Goal: Communication & Community: Ask a question

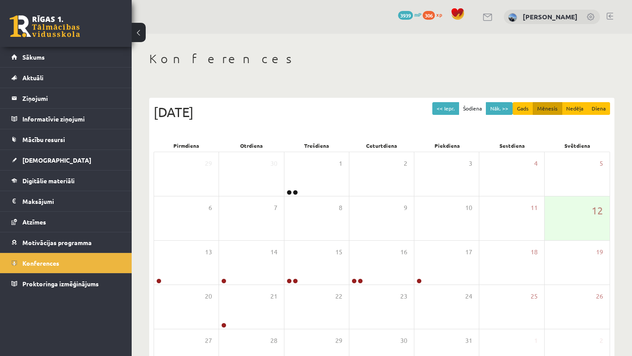
scroll to position [62, 0]
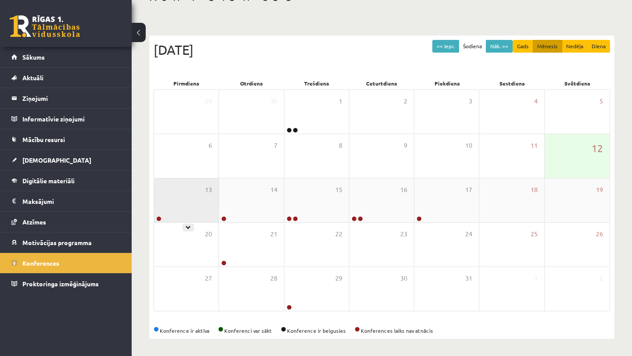
click at [183, 201] on div "13" at bounding box center [186, 201] width 64 height 44
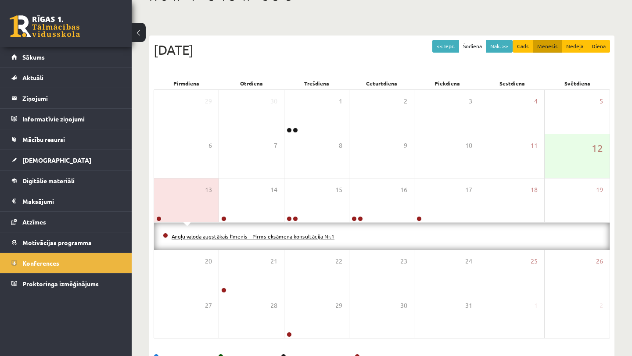
click at [205, 237] on link "Angļu valoda augstākais līmenis - Pirms eksāmena konsultācija Nr.1" at bounding box center [253, 236] width 163 height 7
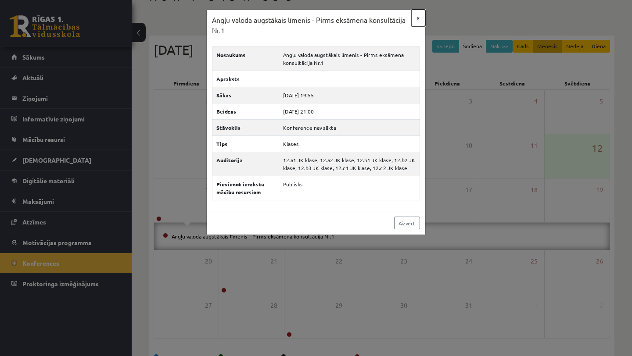
click at [418, 18] on button "×" at bounding box center [418, 18] width 14 height 17
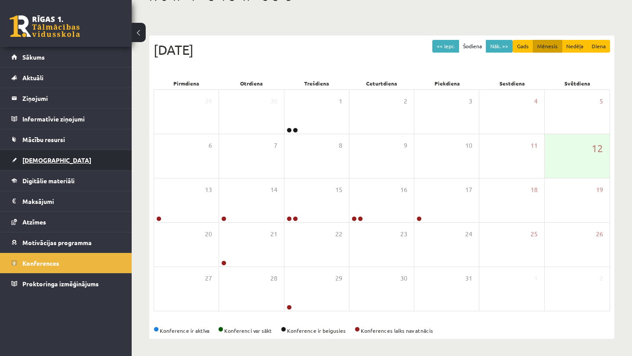
click at [28, 164] on link "[DEMOGRAPHIC_DATA]" at bounding box center [65, 160] width 109 height 20
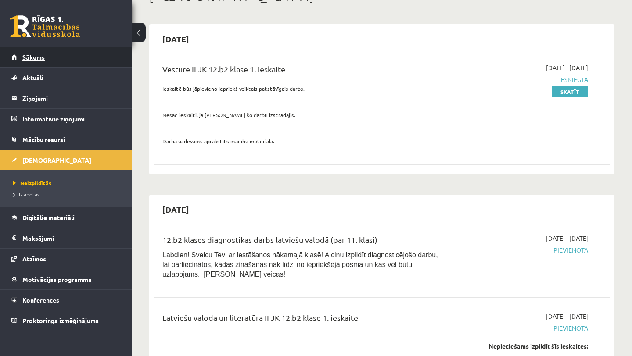
click at [48, 59] on link "Sākums" at bounding box center [65, 57] width 109 height 20
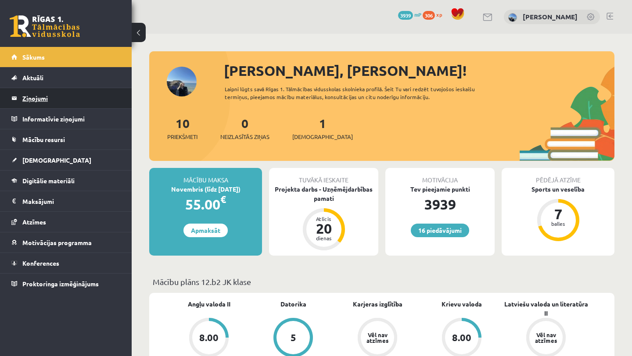
click at [39, 97] on legend "Ziņojumi 0" at bounding box center [71, 98] width 98 height 20
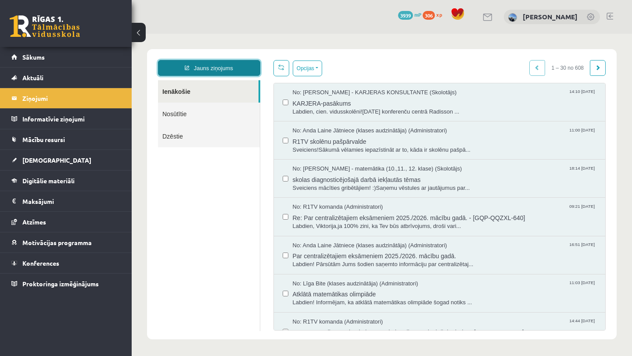
click at [237, 65] on link "Jauns ziņojums" at bounding box center [209, 68] width 102 height 16
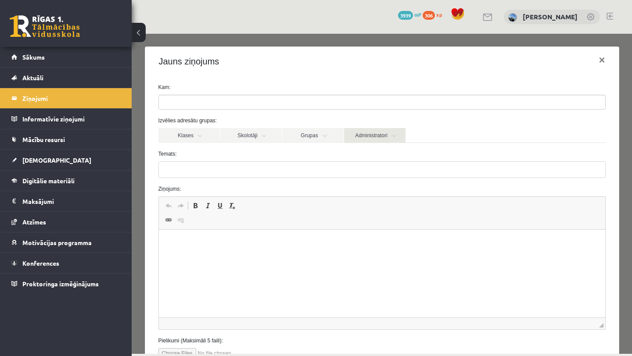
click at [375, 138] on link "Administratori" at bounding box center [374, 135] width 61 height 15
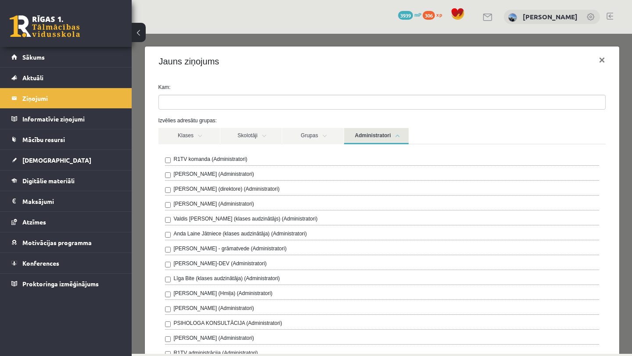
click at [277, 163] on div "R1TV komanda (Administratori)" at bounding box center [382, 160] width 434 height 11
click at [275, 157] on div "R1TV komanda (Administratori)" at bounding box center [382, 160] width 434 height 11
click at [390, 133] on link "Administratori" at bounding box center [376, 136] width 64 height 16
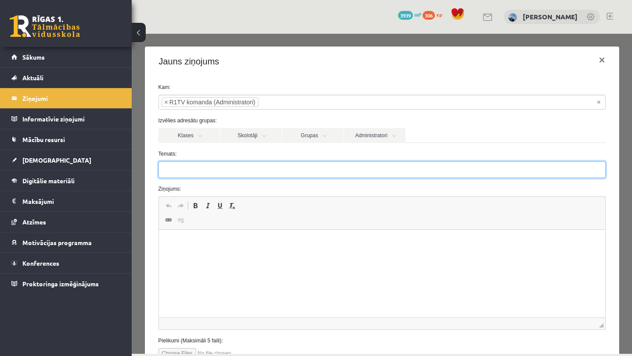
click at [300, 175] on input "Temats:" at bounding box center [381, 169] width 447 height 17
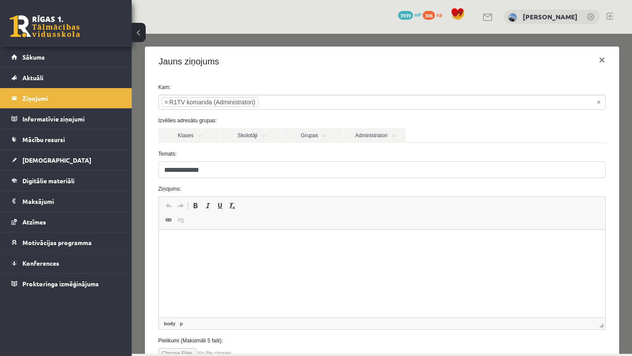
click at [279, 256] on html at bounding box center [381, 243] width 446 height 27
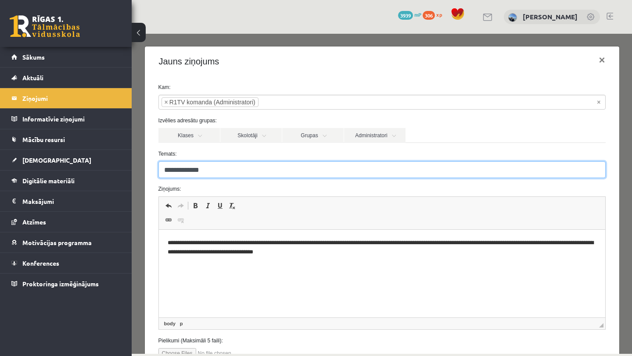
click at [193, 172] on input "**********" at bounding box center [381, 169] width 447 height 17
type input "**********"
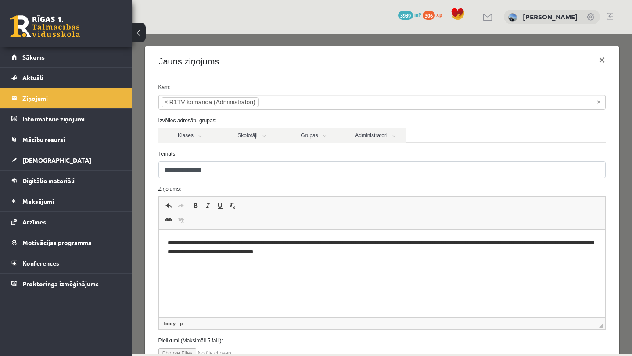
click at [246, 255] on p "**********" at bounding box center [381, 248] width 429 height 18
click at [350, 255] on p "**********" at bounding box center [381, 248] width 429 height 18
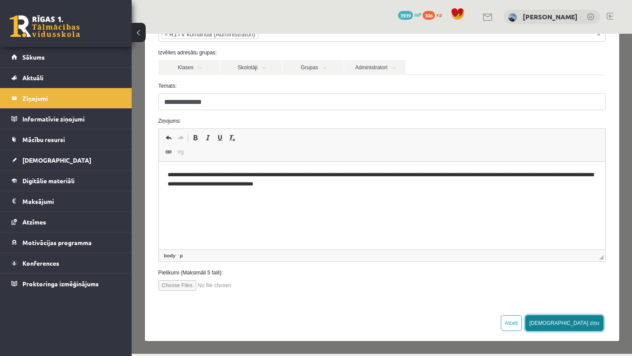
click at [591, 322] on button "Sūtīt ziņu" at bounding box center [564, 323] width 78 height 16
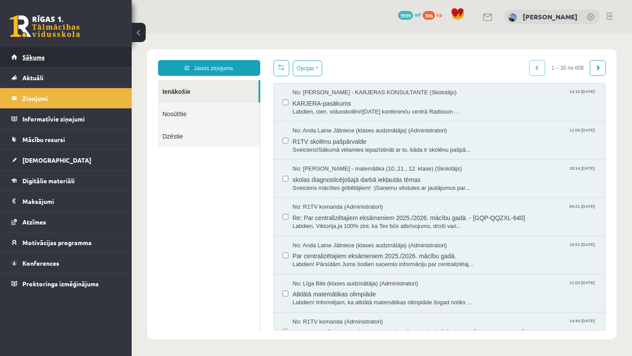
scroll to position [0, 0]
click at [54, 58] on link "Sākums" at bounding box center [65, 57] width 109 height 20
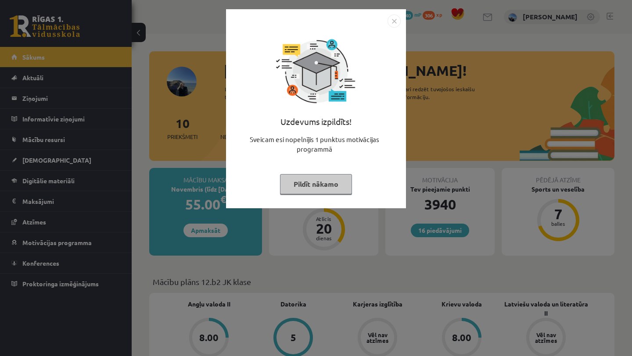
click at [302, 184] on button "Pildīt nākamo" at bounding box center [316, 184] width 72 height 20
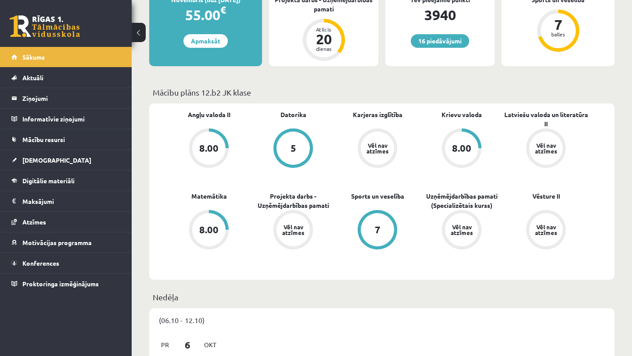
scroll to position [190, 0]
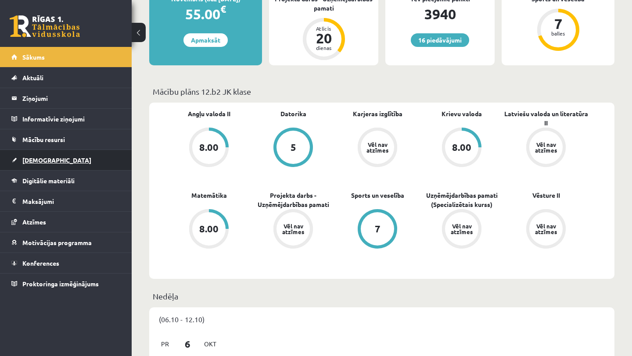
click at [42, 160] on span "[DEMOGRAPHIC_DATA]" at bounding box center [56, 160] width 69 height 8
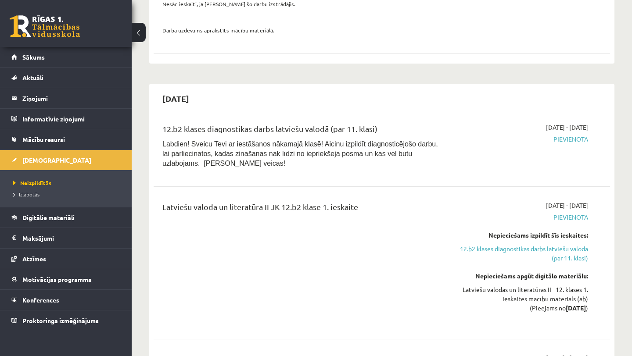
scroll to position [174, 0]
click at [513, 249] on link "12.b2 klases diagnostikas darbs latviešu valodā (par 11. klasi)" at bounding box center [521, 253] width 133 height 18
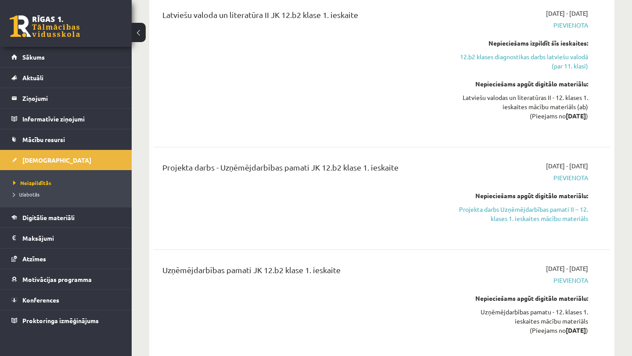
scroll to position [386, 0]
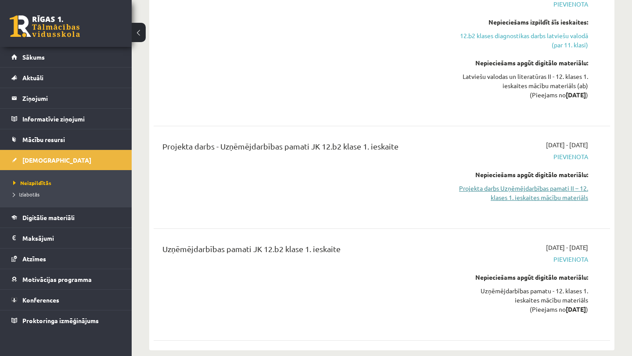
click at [527, 196] on link "Projekta darbs Uzņēmējdarbības pamati II – 12. klases 1. ieskaites mācību mater…" at bounding box center [521, 193] width 133 height 18
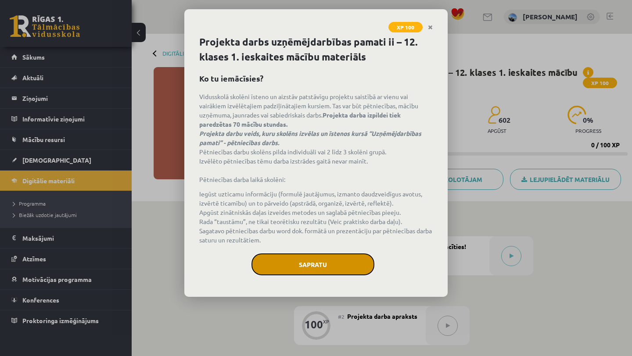
click at [324, 257] on button "Sapratu" at bounding box center [312, 265] width 123 height 22
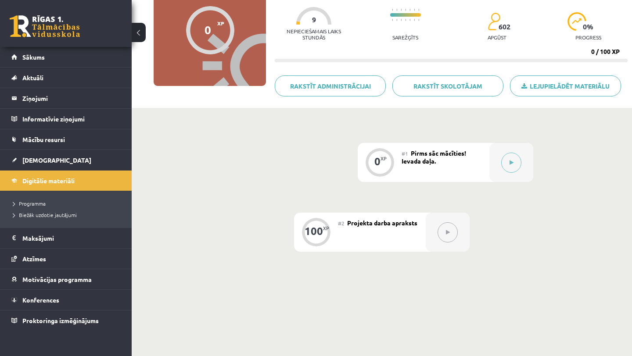
scroll to position [143, 0]
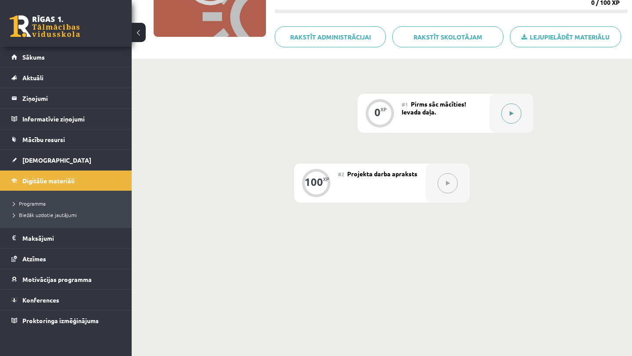
click at [512, 107] on button at bounding box center [511, 114] width 20 height 20
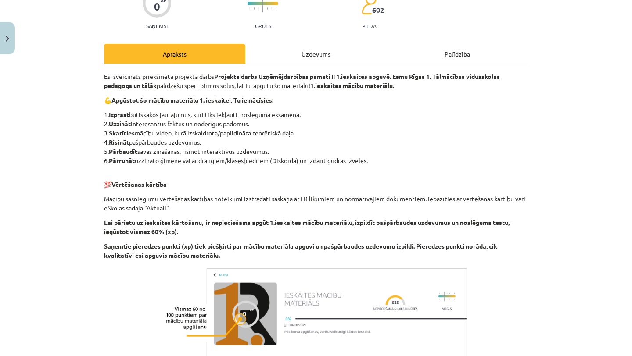
scroll to position [84, 0]
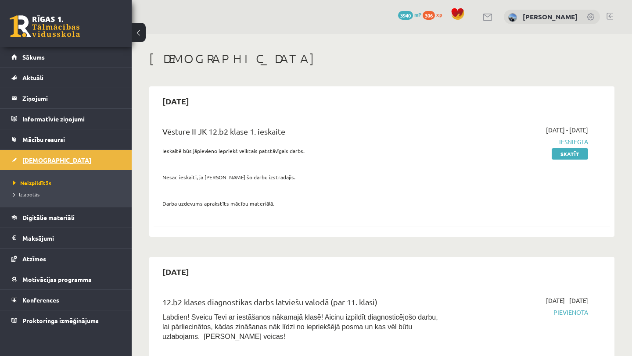
scroll to position [287, 0]
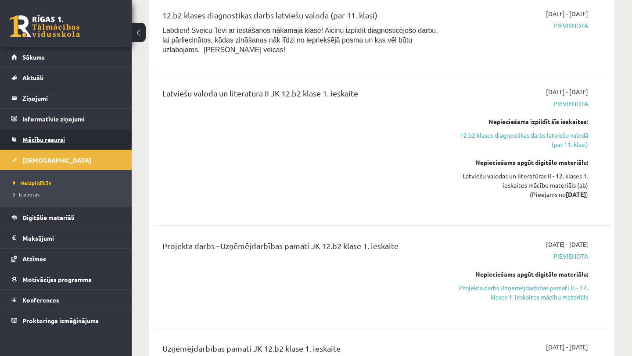
click at [48, 131] on link "Mācību resursi" at bounding box center [65, 139] width 109 height 20
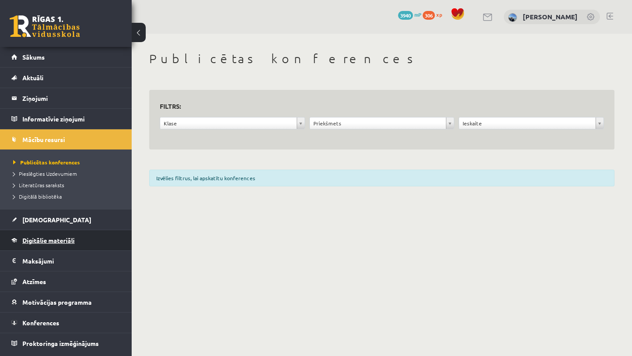
click at [45, 238] on span "Digitālie materiāli" at bounding box center [48, 240] width 52 height 8
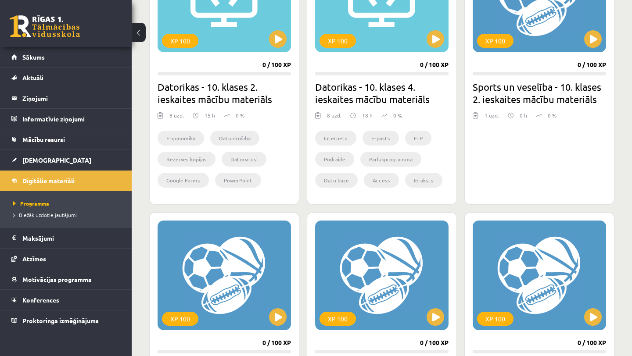
scroll to position [352, 0]
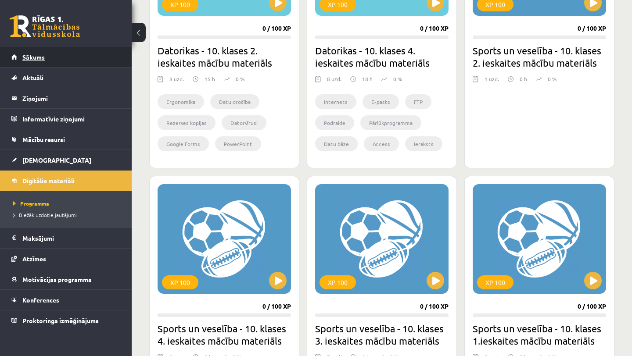
click at [64, 63] on link "Sākums" at bounding box center [65, 57] width 109 height 20
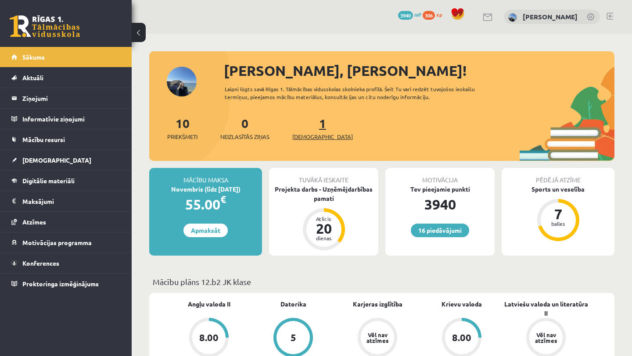
click at [308, 121] on link "1 Ieskaites" at bounding box center [322, 128] width 61 height 26
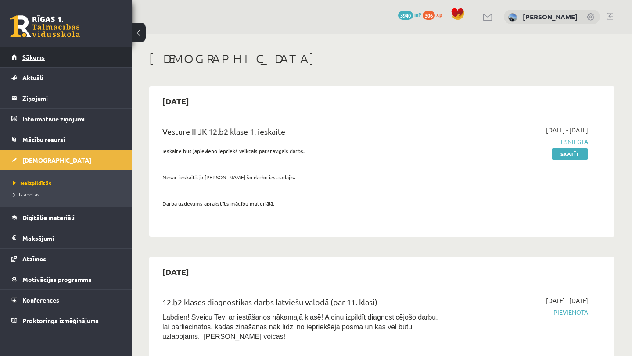
click at [37, 59] on span "Sākums" at bounding box center [33, 57] width 22 height 8
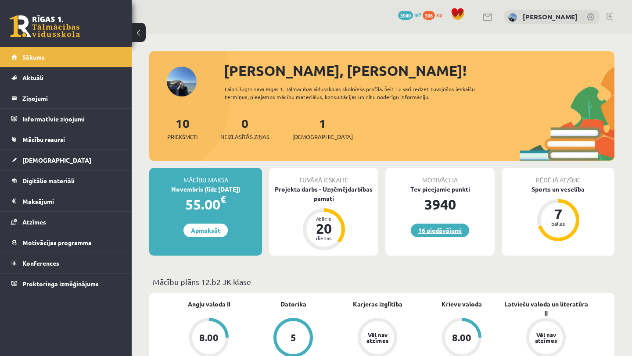
click at [458, 234] on link "16 piedāvājumi" at bounding box center [440, 231] width 58 height 14
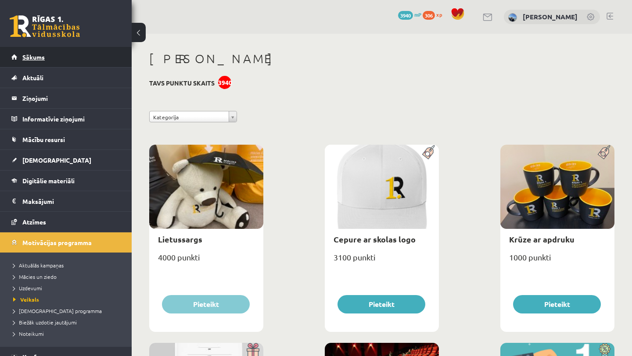
click at [41, 57] on span "Sākums" at bounding box center [33, 57] width 22 height 8
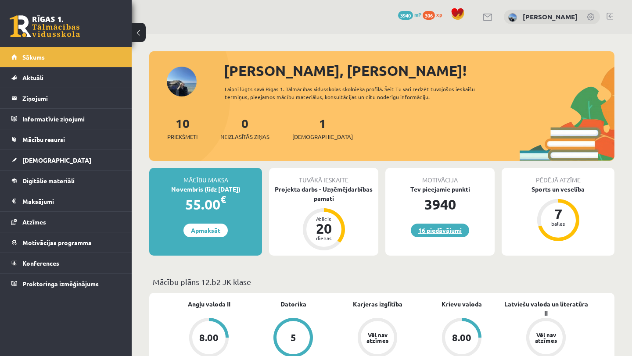
click at [433, 227] on link "16 piedāvājumi" at bounding box center [440, 231] width 58 height 14
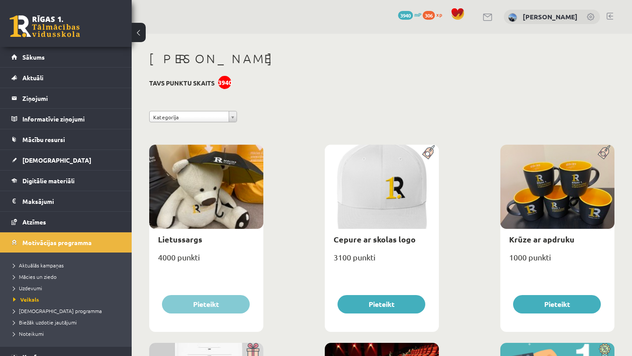
click at [223, 87] on div "3940" at bounding box center [224, 82] width 13 height 13
click at [192, 83] on h3 "Tavs punktu skaits 3940" at bounding box center [181, 82] width 65 height 7
click at [403, 15] on span "3940" at bounding box center [405, 15] width 15 height 9
click at [428, 15] on span "306" at bounding box center [428, 15] width 12 height 9
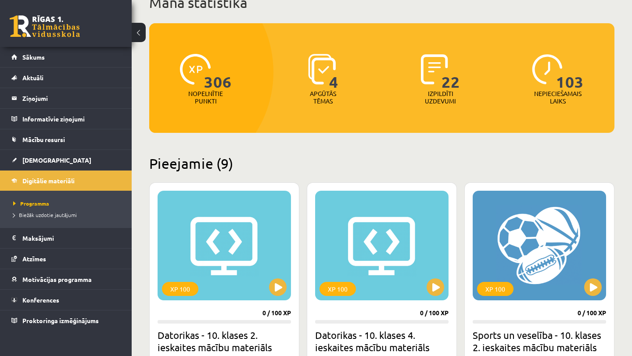
scroll to position [68, 0]
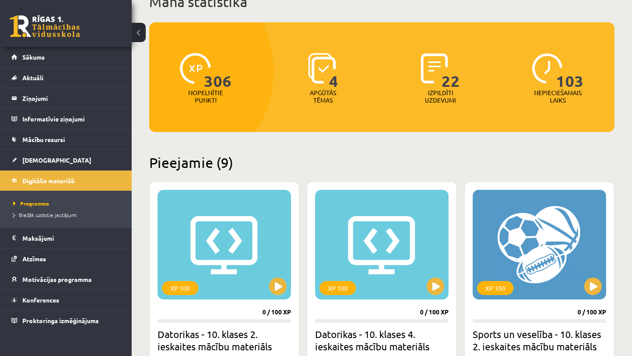
click at [203, 68] on img at bounding box center [195, 68] width 31 height 31
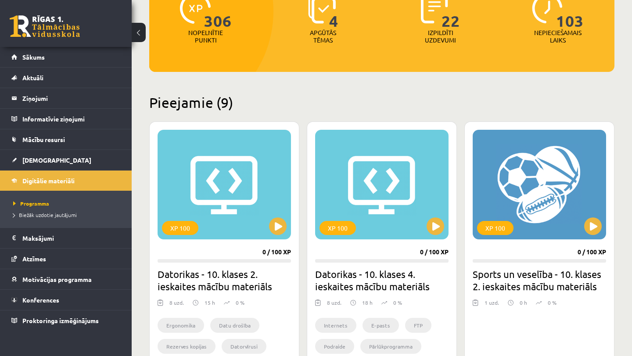
scroll to position [130, 0]
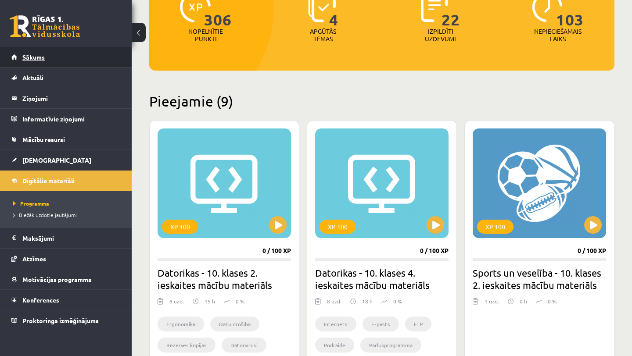
click at [47, 58] on link "Sākums" at bounding box center [65, 57] width 109 height 20
